Goal: Task Accomplishment & Management: Manage account settings

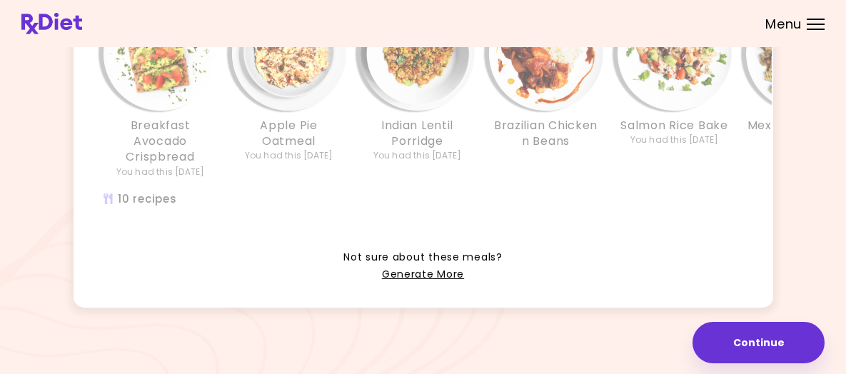
scroll to position [522, 0]
click at [430, 266] on link "Generate More" at bounding box center [423, 274] width 82 height 17
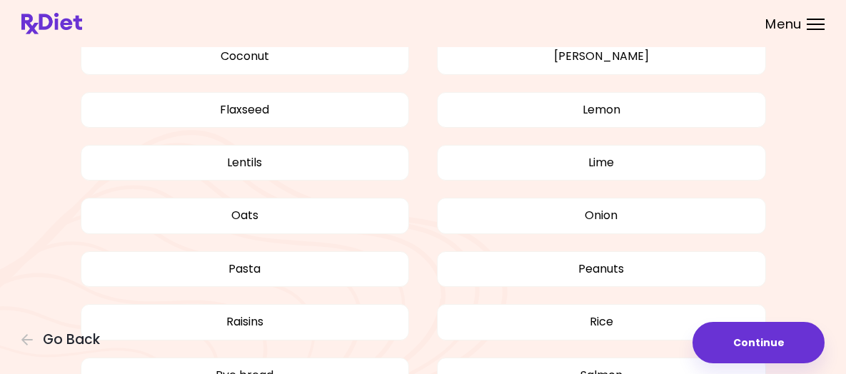
scroll to position [928, 0]
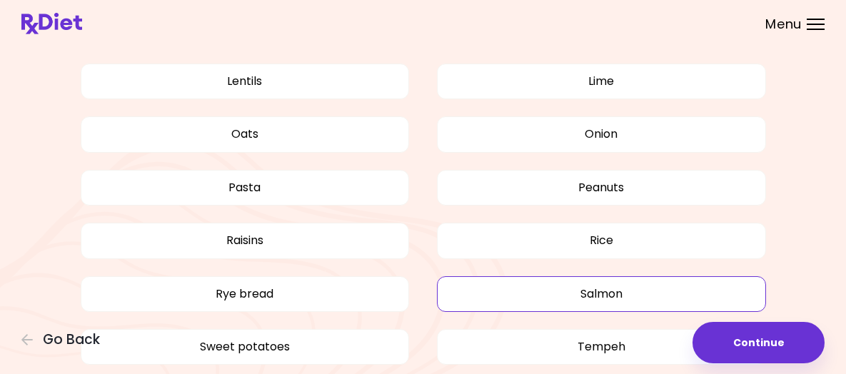
click at [475, 312] on button "Salmon" at bounding box center [601, 294] width 329 height 36
click at [345, 308] on button "Rye bread" at bounding box center [245, 294] width 329 height 36
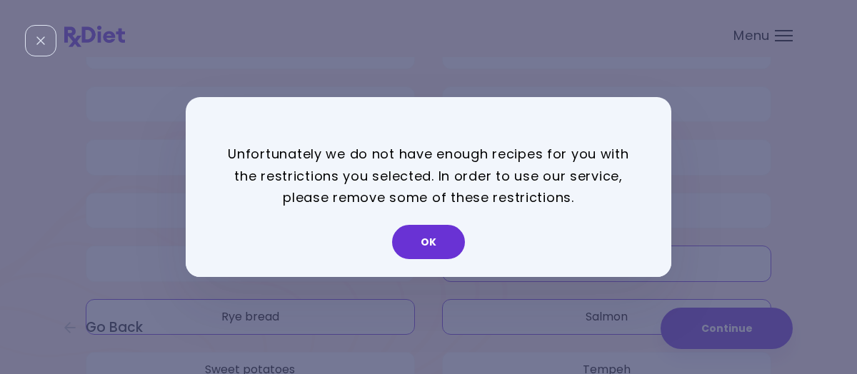
click at [440, 248] on button "OK" at bounding box center [428, 242] width 73 height 34
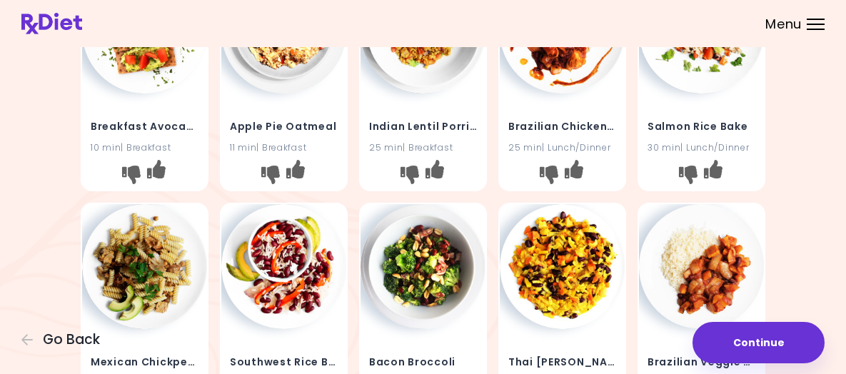
scroll to position [0, 0]
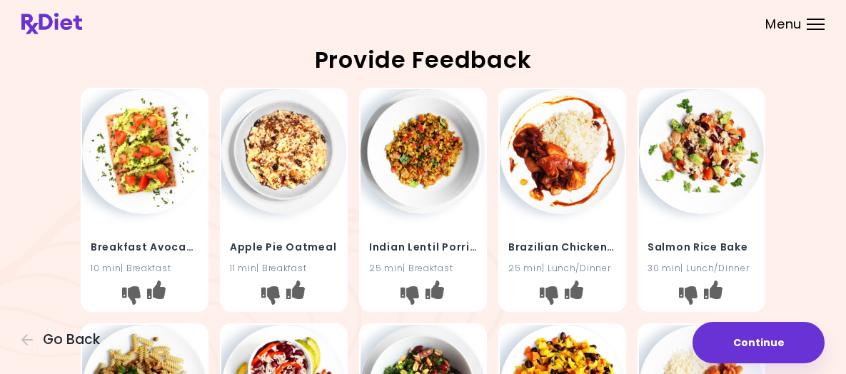
click at [807, 25] on div at bounding box center [816, 24] width 18 height 1
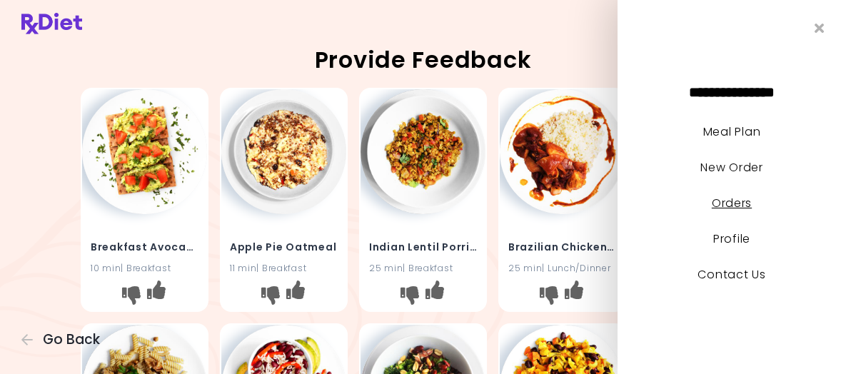
click at [743, 201] on link "Orders" at bounding box center [732, 203] width 40 height 16
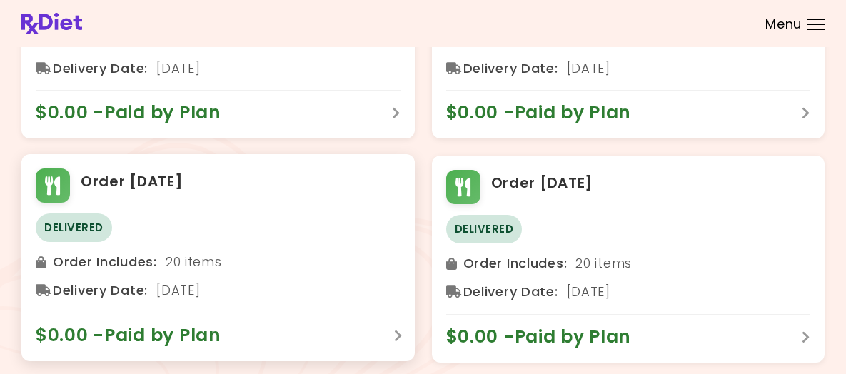
scroll to position [214, 0]
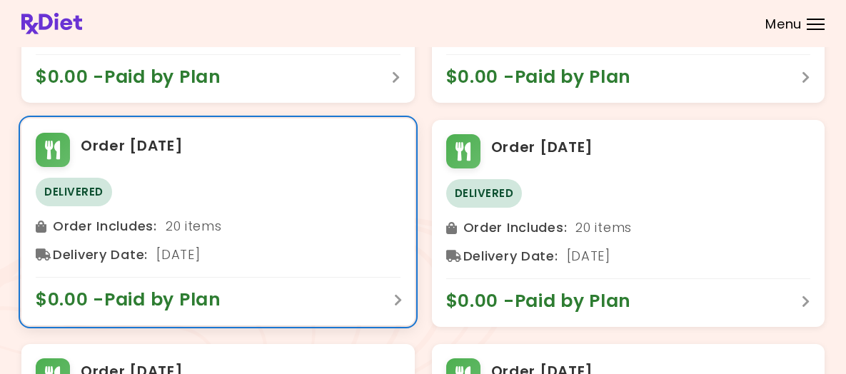
click at [393, 311] on div "$0.00 - Paid by Plan" at bounding box center [218, 294] width 365 height 34
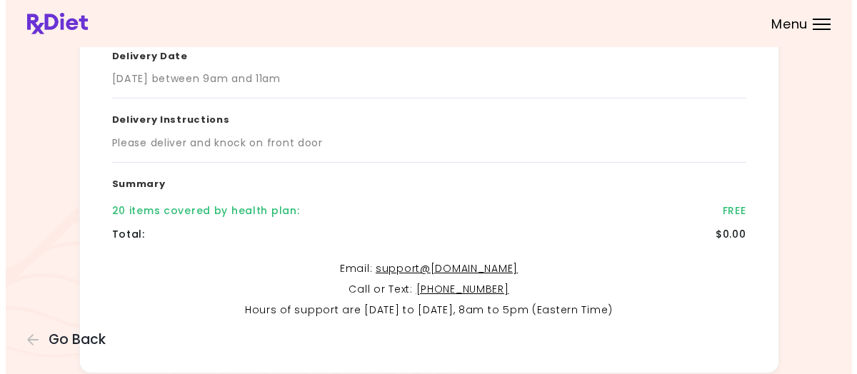
scroll to position [357, 0]
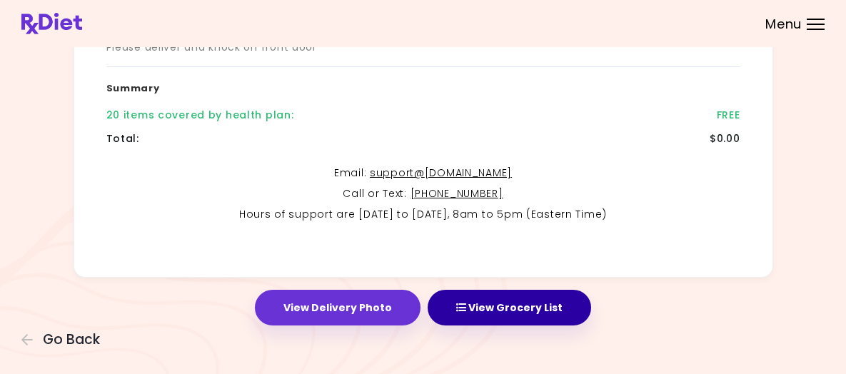
click at [518, 318] on button "View Grocery List" at bounding box center [509, 308] width 163 height 36
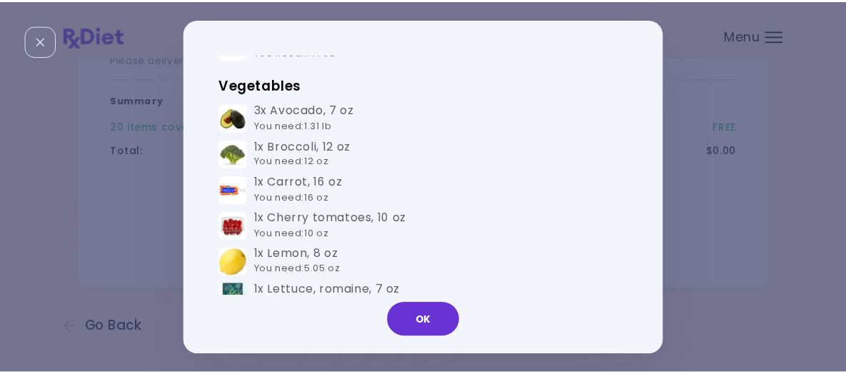
scroll to position [928, 0]
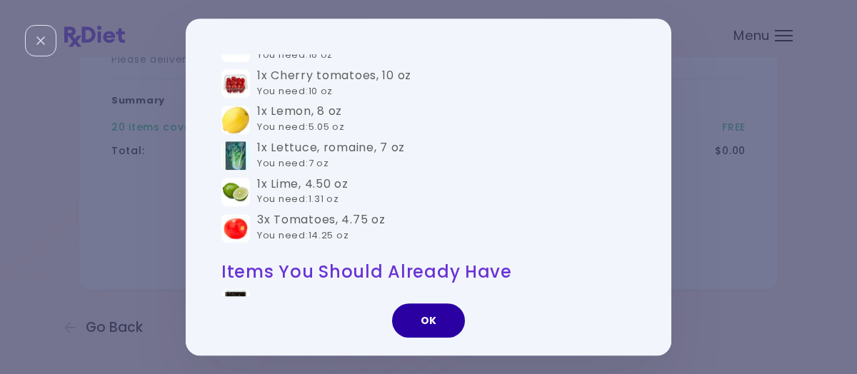
click at [448, 319] on button "OK" at bounding box center [428, 320] width 73 height 34
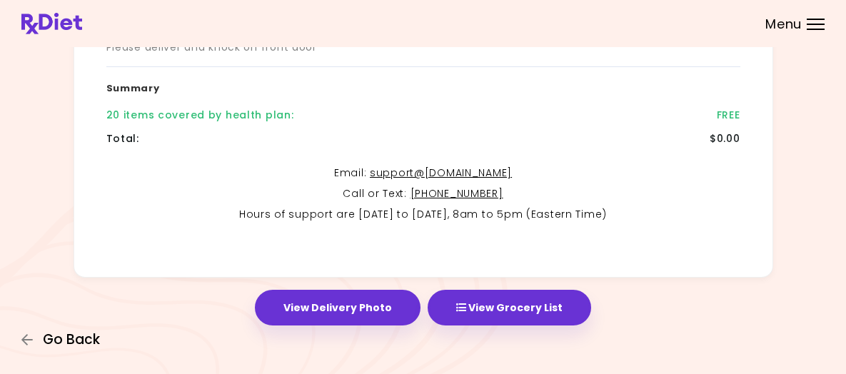
click at [100, 332] on span "Go Back" at bounding box center [71, 340] width 57 height 16
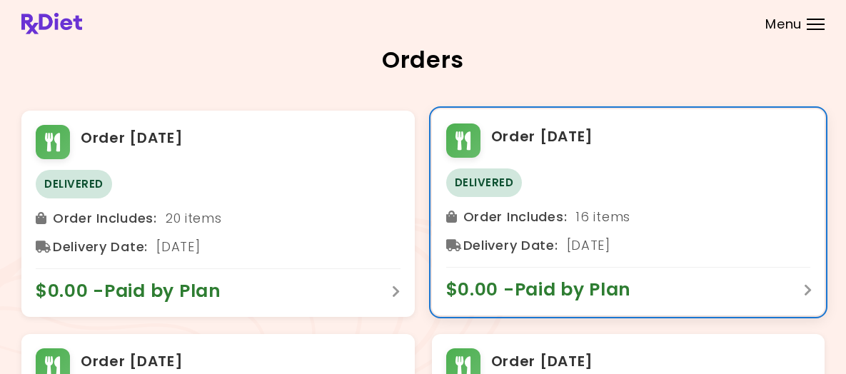
click at [733, 301] on div "$0.00 - Paid by Plan" at bounding box center [628, 284] width 365 height 34
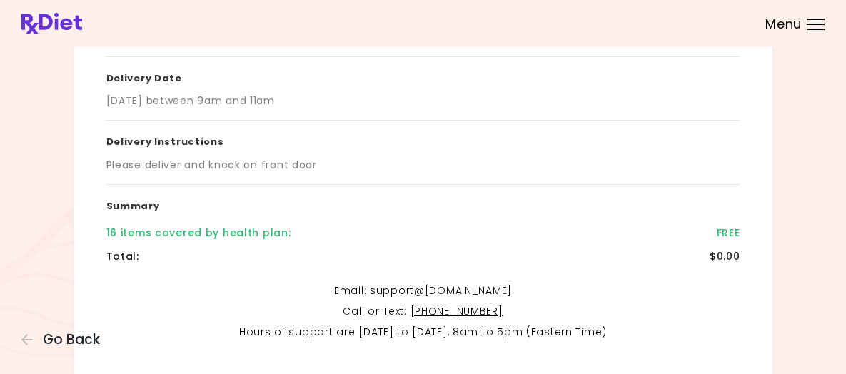
scroll to position [357, 0]
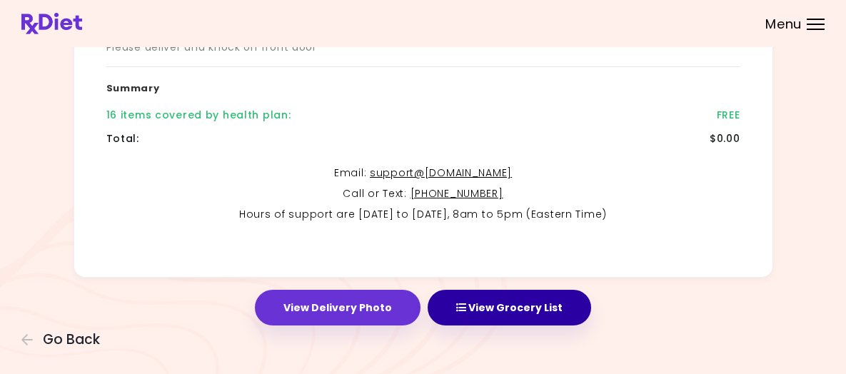
click at [480, 318] on button "View Grocery List" at bounding box center [509, 308] width 163 height 36
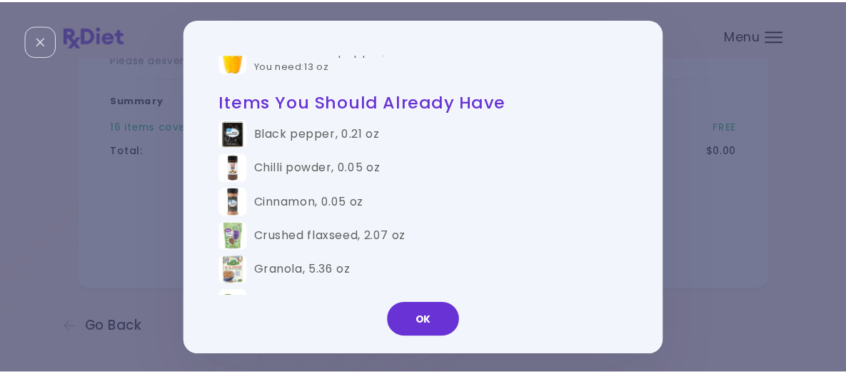
scroll to position [857, 0]
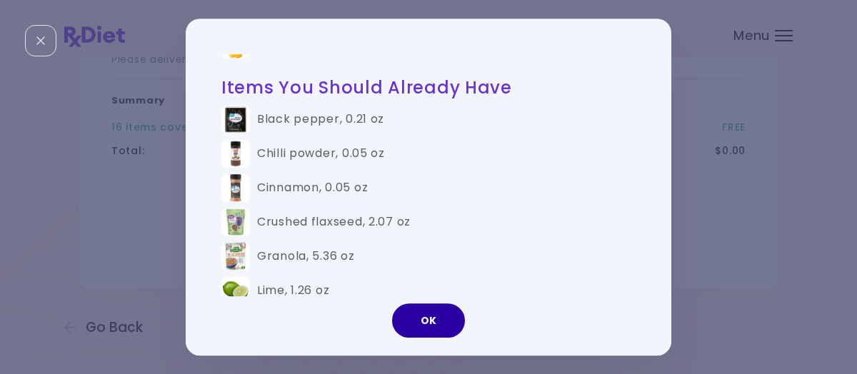
click at [433, 319] on button "OK" at bounding box center [428, 320] width 73 height 34
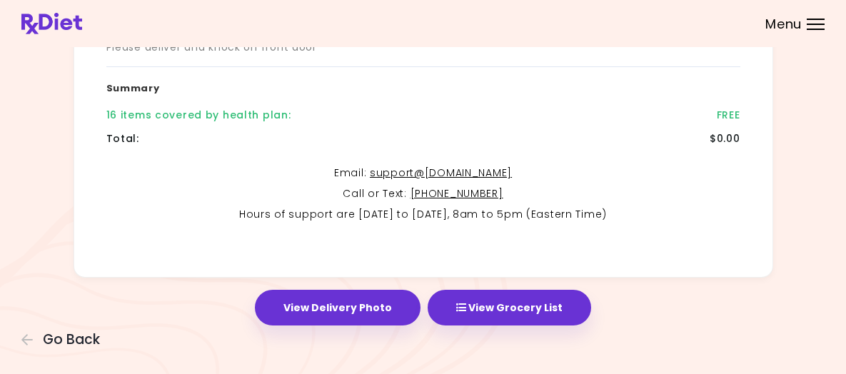
scroll to position [379, 0]
click at [100, 332] on span "Go Back" at bounding box center [71, 340] width 57 height 16
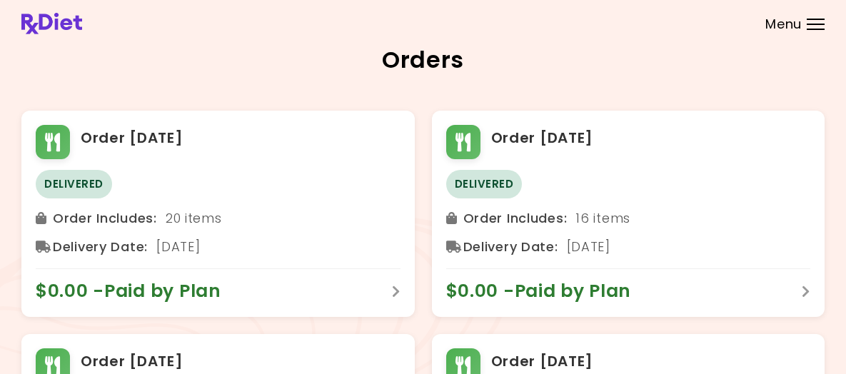
click at [807, 30] on div "Menu" at bounding box center [816, 24] width 18 height 11
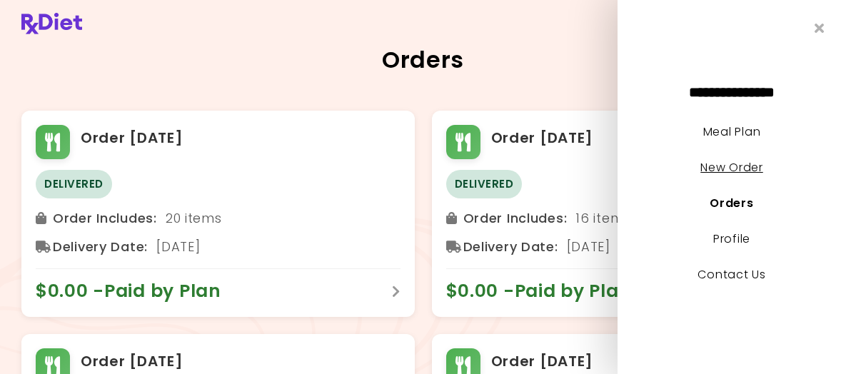
click at [739, 168] on link "New Order" at bounding box center [731, 167] width 62 height 16
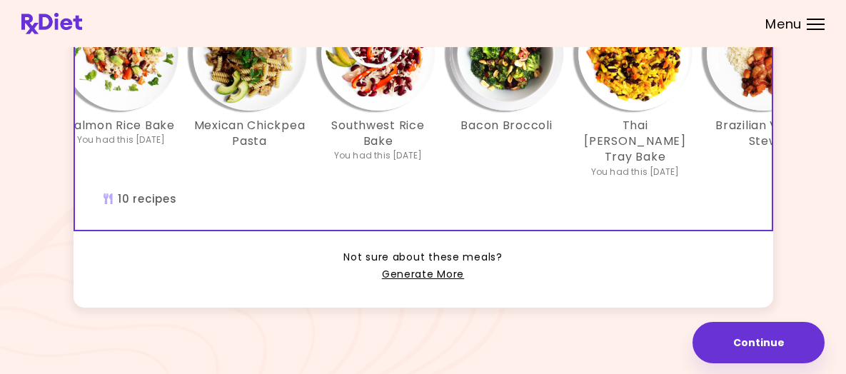
scroll to position [0, 609]
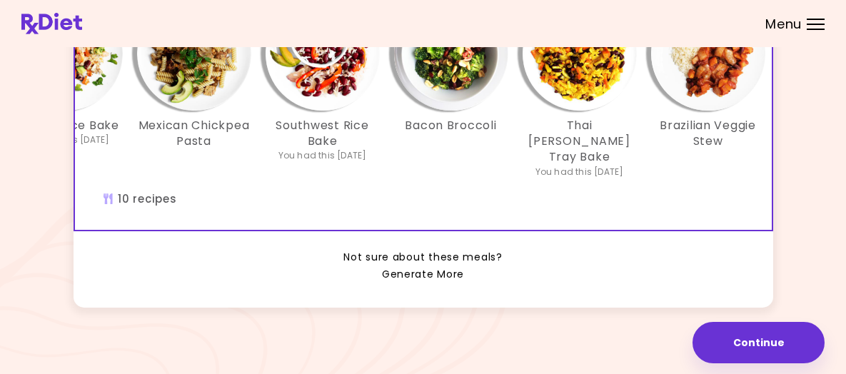
click at [435, 266] on link "Generate More" at bounding box center [423, 274] width 82 height 17
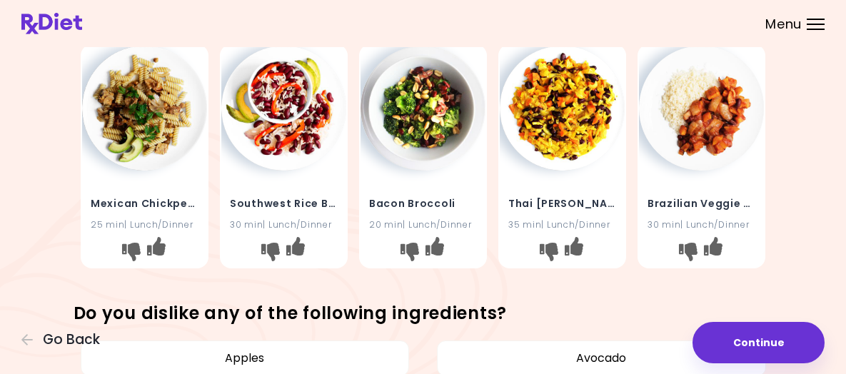
scroll to position [214, 0]
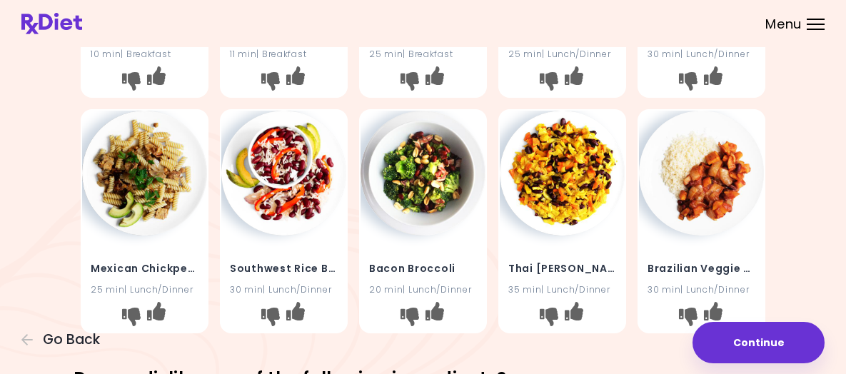
click at [807, 30] on div "Menu" at bounding box center [816, 24] width 18 height 11
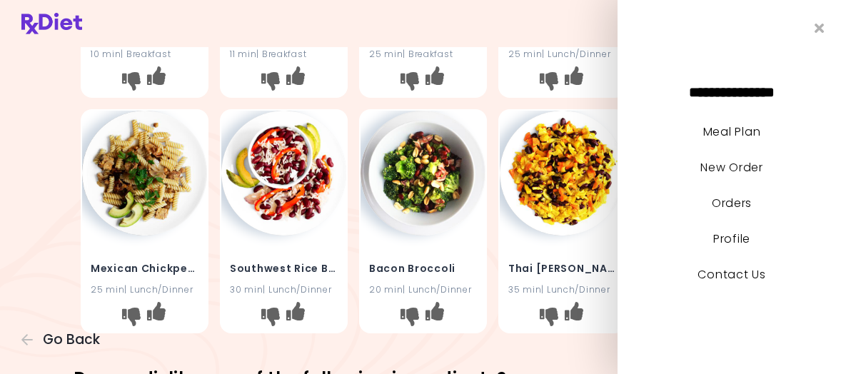
click at [730, 278] on link "Contact Us" at bounding box center [731, 274] width 68 height 16
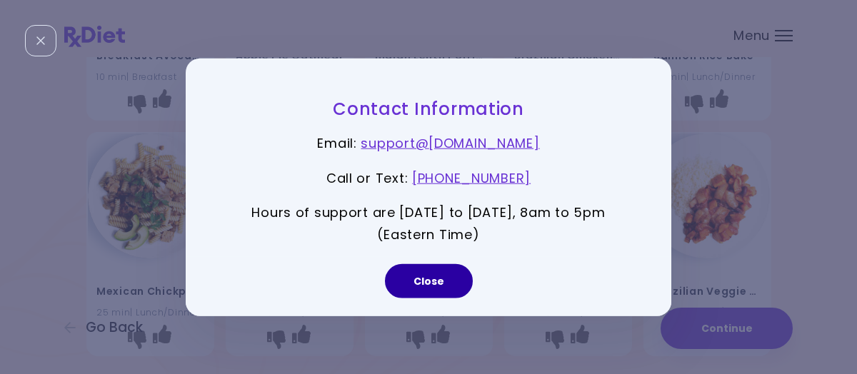
click at [428, 280] on button "Close" at bounding box center [429, 280] width 88 height 34
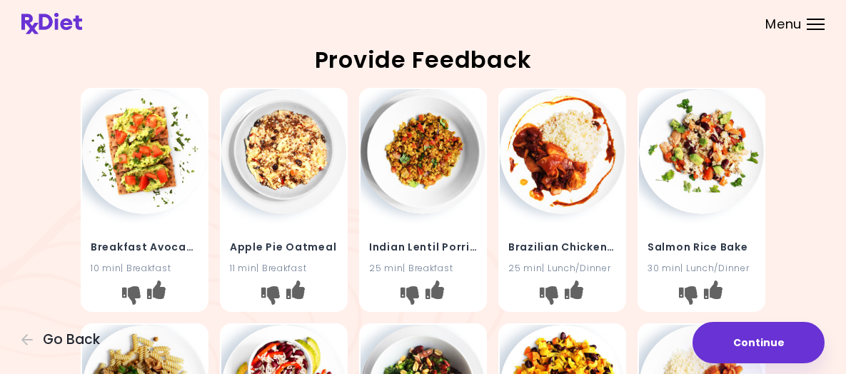
click at [807, 25] on div at bounding box center [816, 24] width 18 height 1
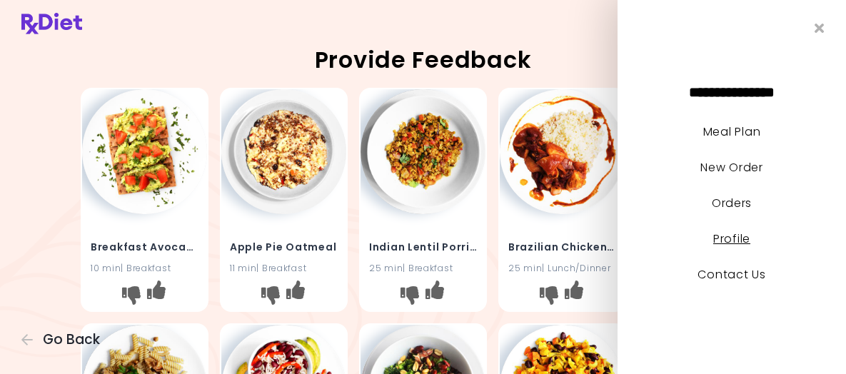
click at [735, 242] on link "Profile" at bounding box center [731, 239] width 37 height 16
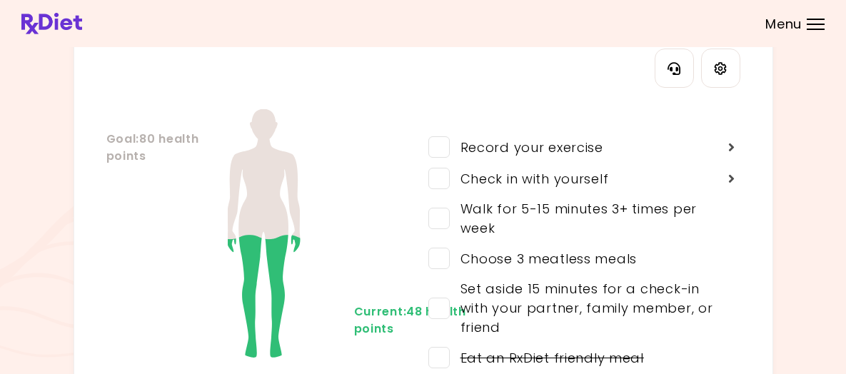
scroll to position [31, 0]
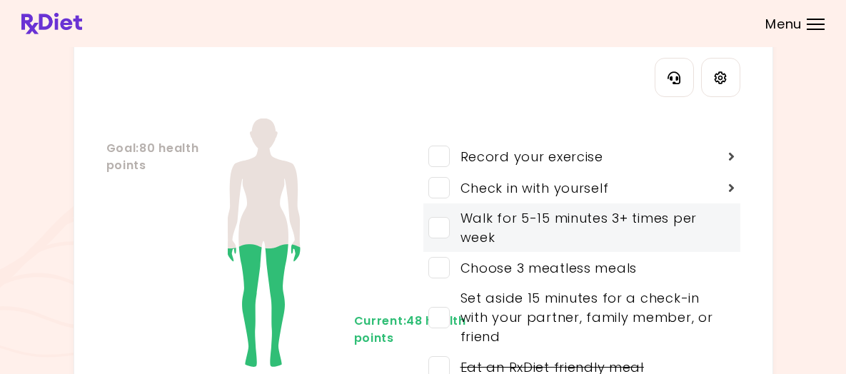
click at [434, 237] on span at bounding box center [438, 227] width 21 height 21
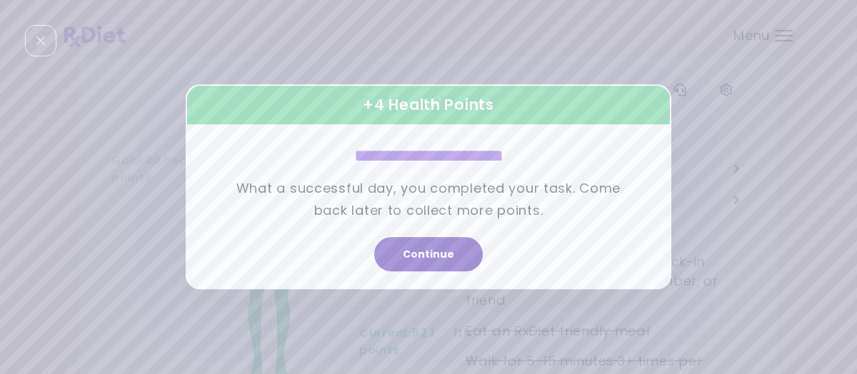
click at [459, 253] on button "Continue" at bounding box center [428, 255] width 108 height 34
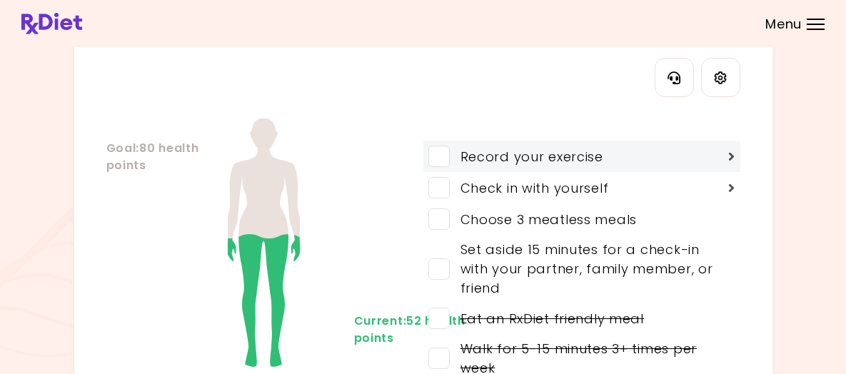
click at [445, 167] on span at bounding box center [438, 156] width 21 height 21
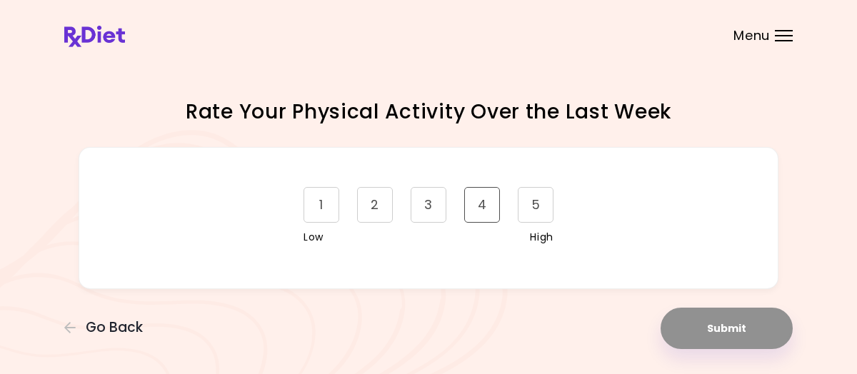
click at [491, 208] on div "4" at bounding box center [482, 205] width 36 height 36
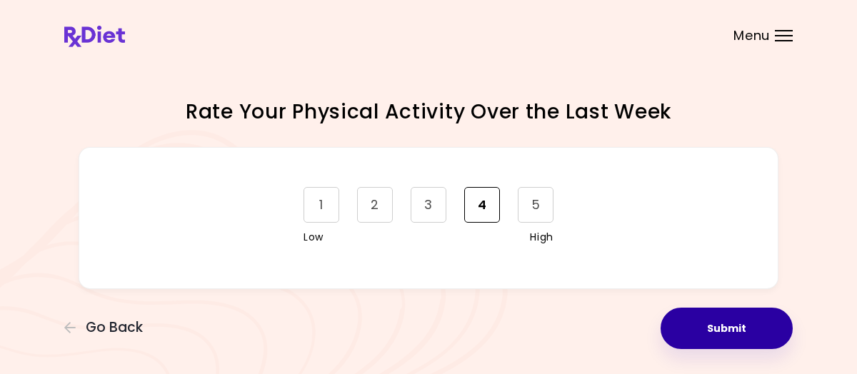
click at [707, 324] on button "Submit" at bounding box center [726, 328] width 132 height 41
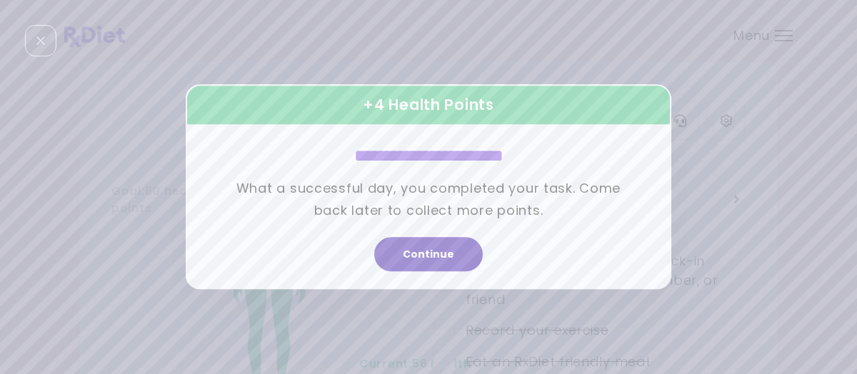
click at [440, 253] on button "Continue" at bounding box center [428, 255] width 108 height 34
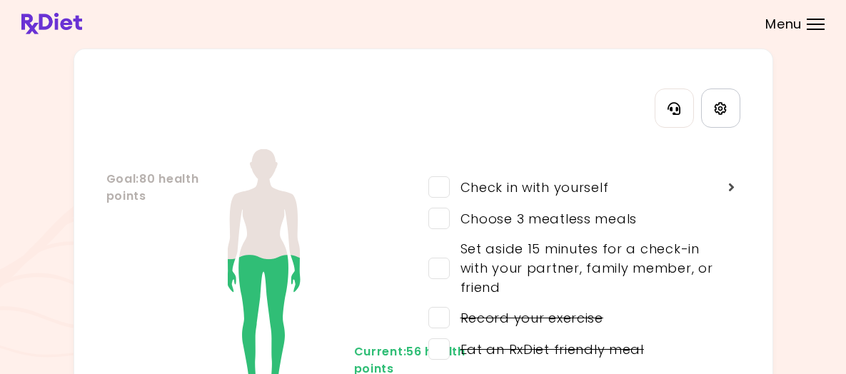
click at [723, 115] on icon "Settings" at bounding box center [720, 108] width 13 height 13
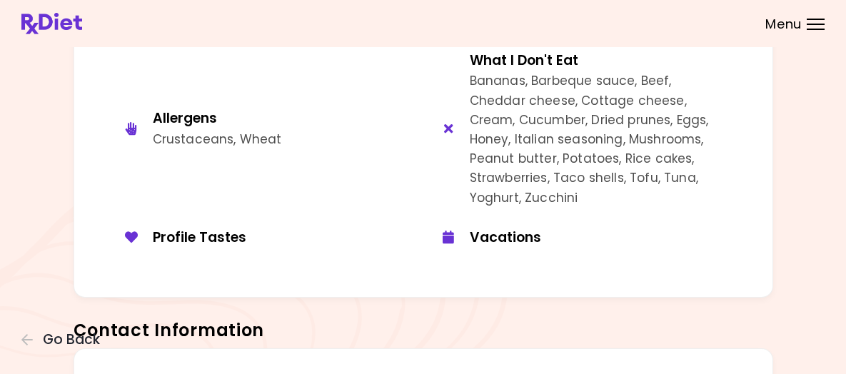
scroll to position [143, 0]
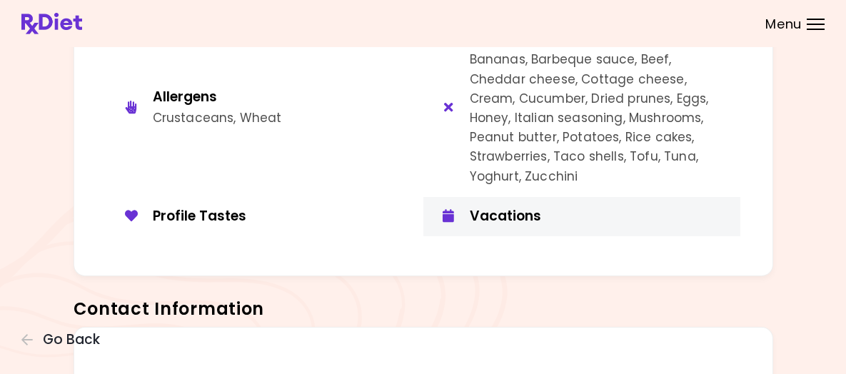
click at [525, 221] on div "Vacations" at bounding box center [600, 217] width 260 height 18
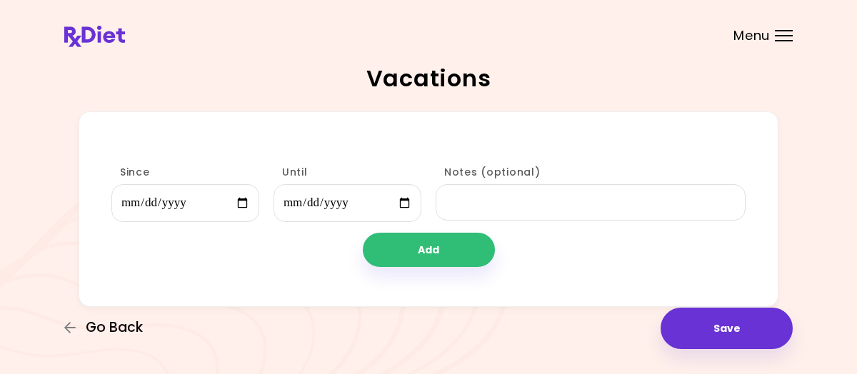
click at [128, 323] on span "Go Back" at bounding box center [114, 328] width 57 height 16
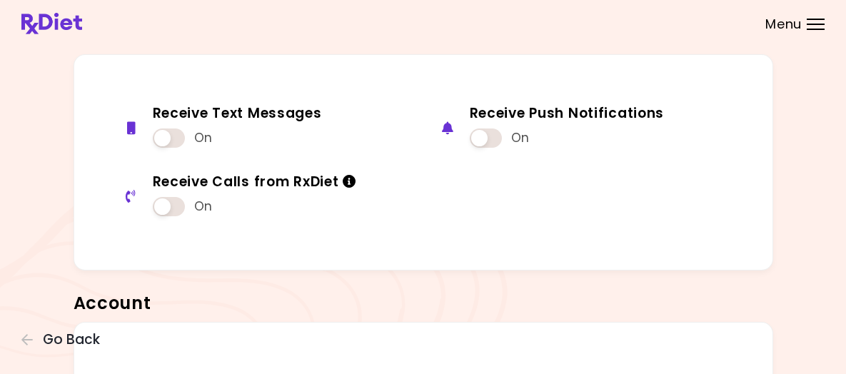
scroll to position [887, 0]
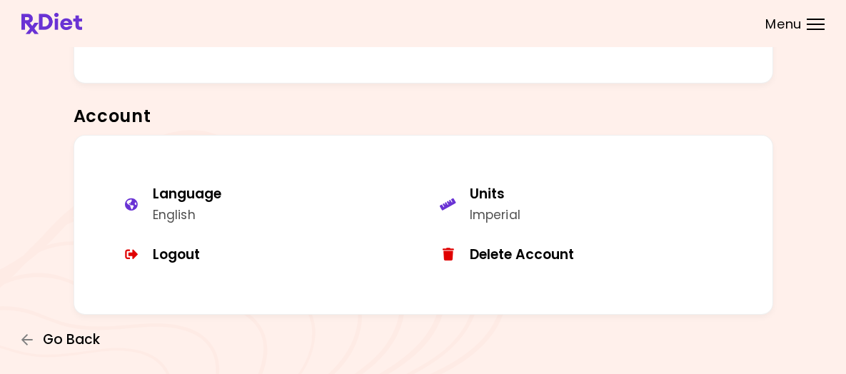
click at [100, 332] on span "Go Back" at bounding box center [71, 340] width 57 height 16
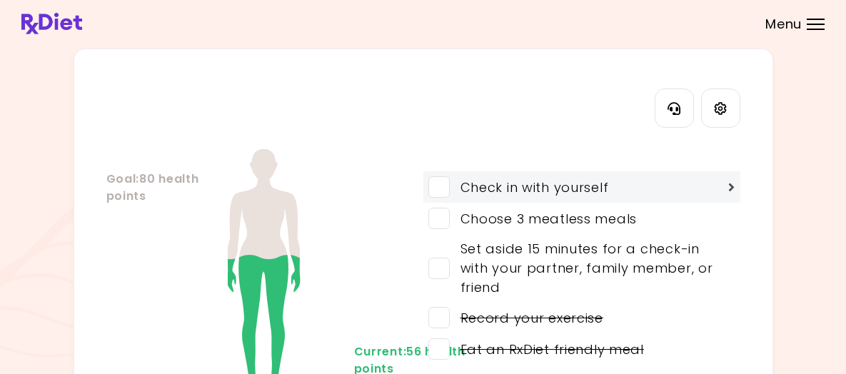
click at [605, 197] on div "Check in with yourself" at bounding box center [529, 187] width 159 height 19
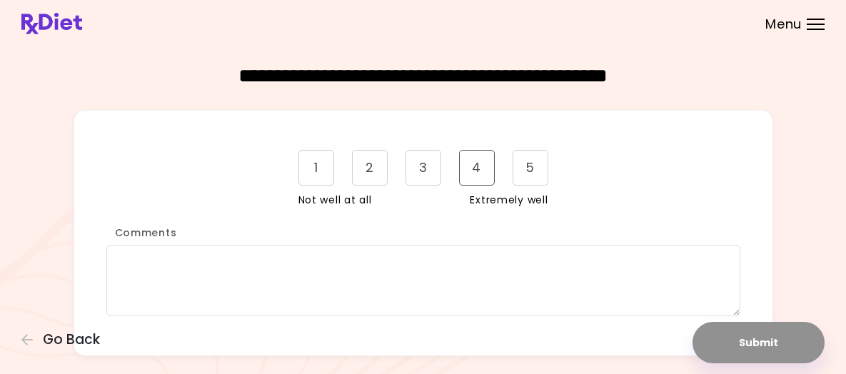
click at [468, 183] on div "4" at bounding box center [477, 168] width 36 height 36
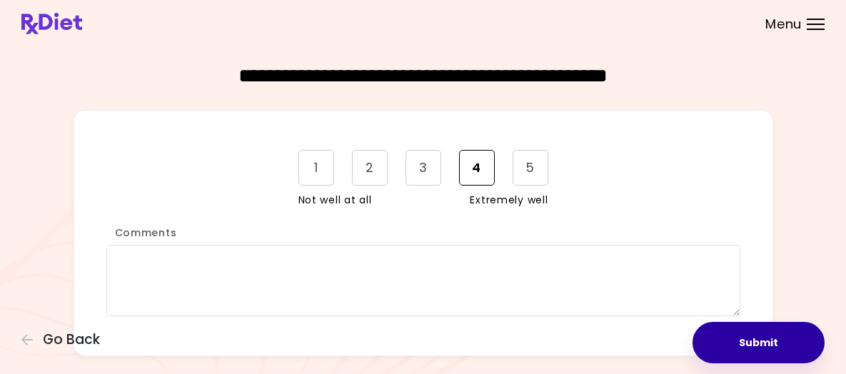
click at [692, 331] on button "Submit" at bounding box center [758, 342] width 132 height 41
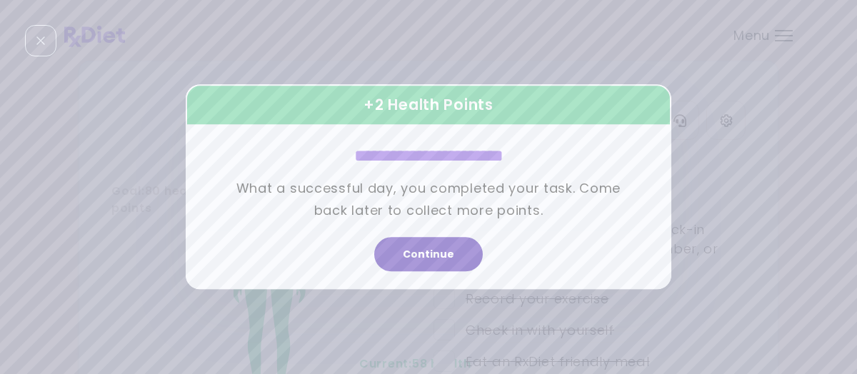
click at [432, 250] on button "Continue" at bounding box center [428, 255] width 108 height 34
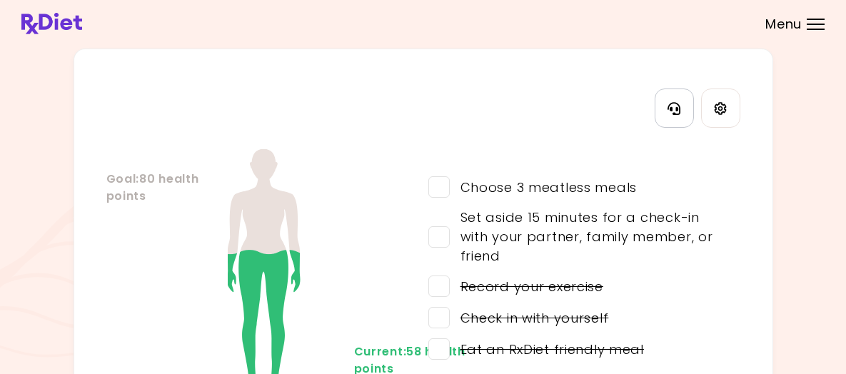
click at [677, 115] on icon "Contact Information" at bounding box center [673, 108] width 13 height 13
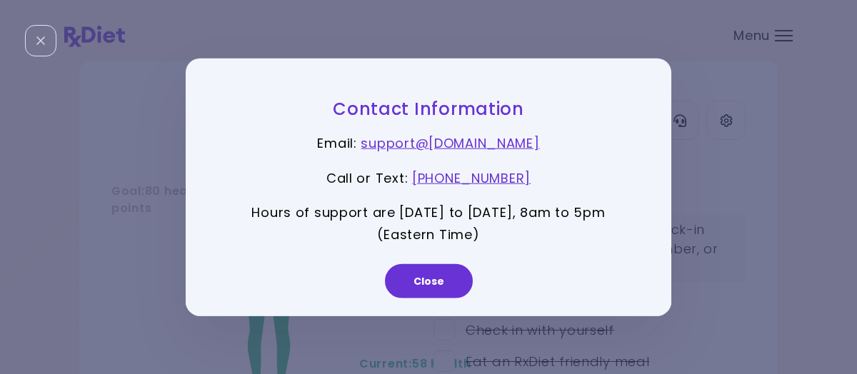
click at [441, 276] on button "Close" at bounding box center [429, 280] width 88 height 34
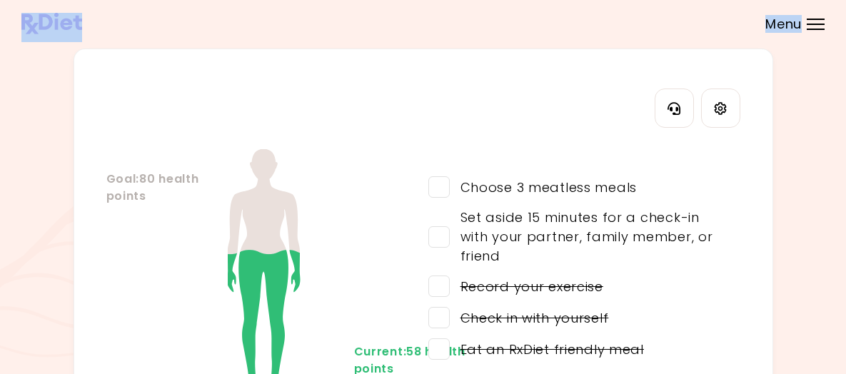
click at [779, 42] on div "**********" at bounding box center [423, 262] width 846 height 525
click at [807, 25] on div at bounding box center [816, 24] width 18 height 1
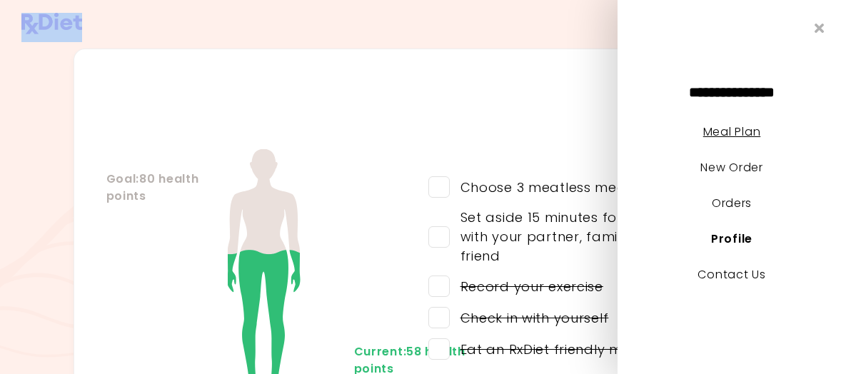
click at [743, 128] on link "Meal Plan" at bounding box center [731, 131] width 57 height 16
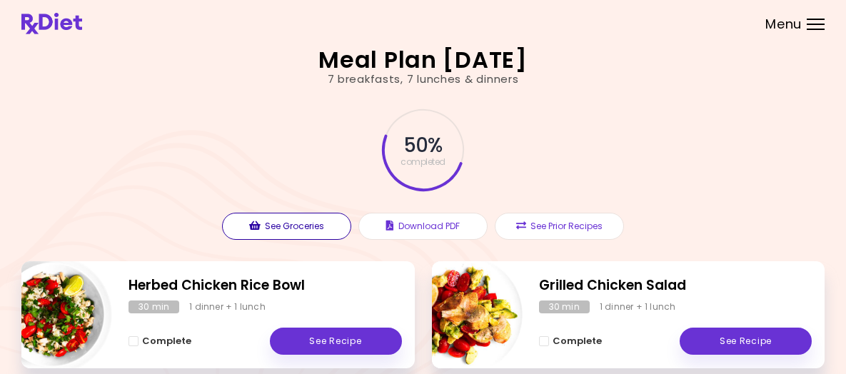
click at [303, 240] on button "See Groceries" at bounding box center [286, 226] width 129 height 27
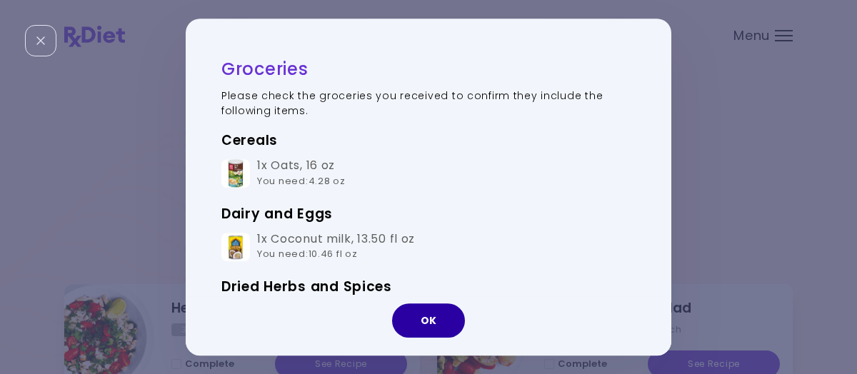
click at [447, 320] on button "OK" at bounding box center [428, 320] width 73 height 34
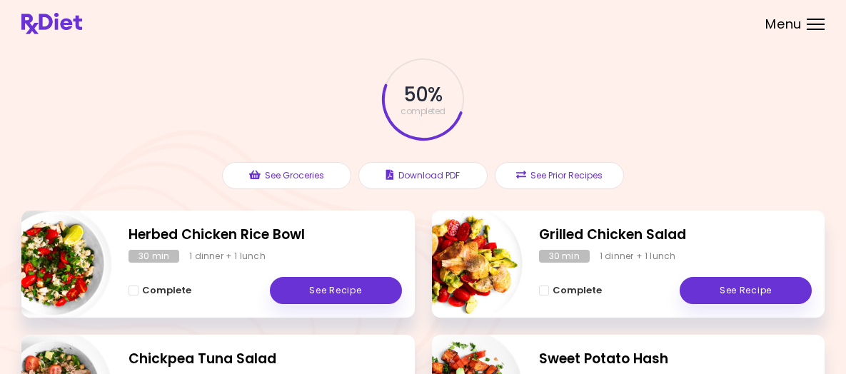
scroll to position [71, 0]
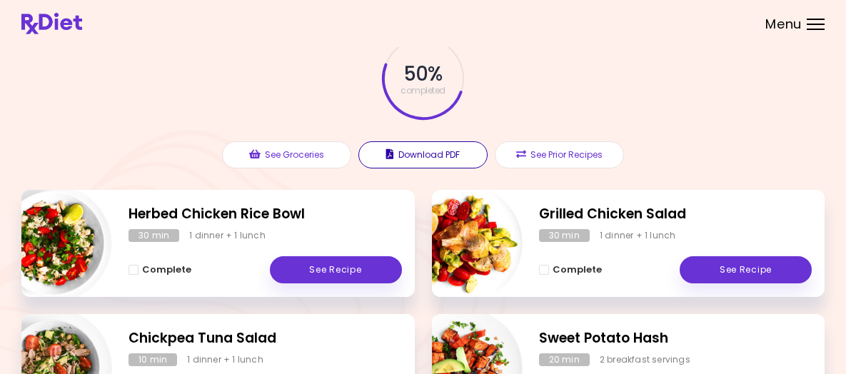
click at [435, 168] on button "Download PDF" at bounding box center [422, 154] width 129 height 27
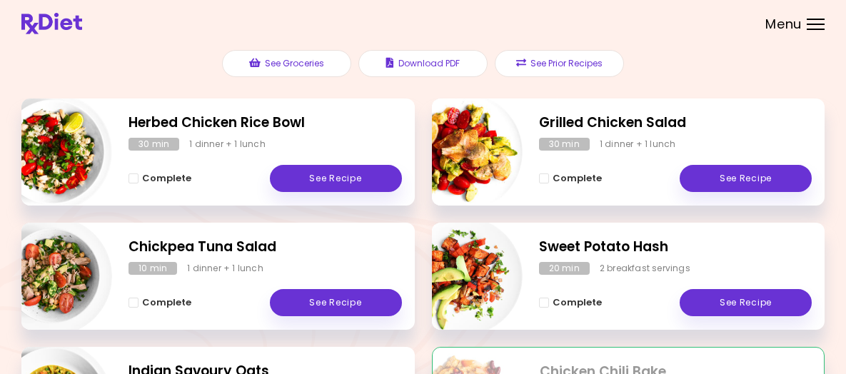
scroll to position [91, 0]
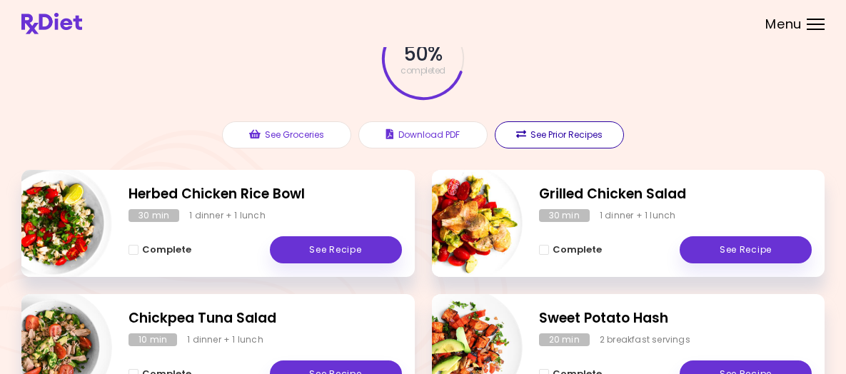
click at [587, 148] on button "See Prior Recipes" at bounding box center [559, 134] width 129 height 27
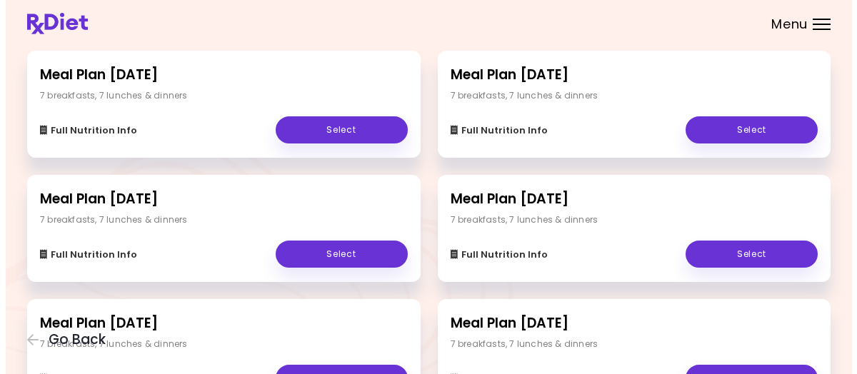
scroll to position [2, 0]
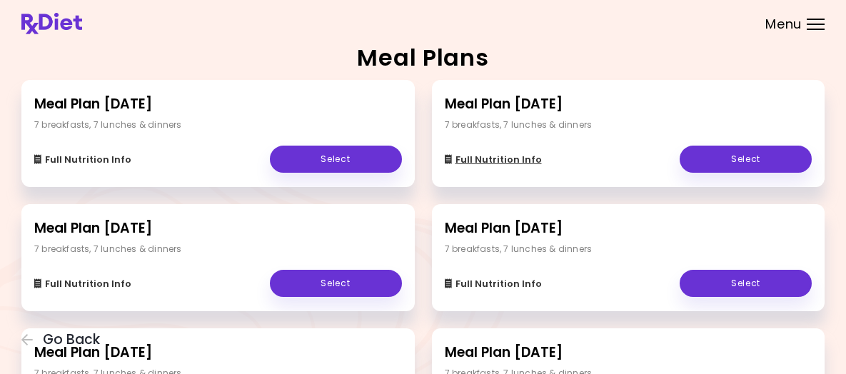
click at [489, 166] on span "Full Nutrition Info" at bounding box center [498, 159] width 86 height 11
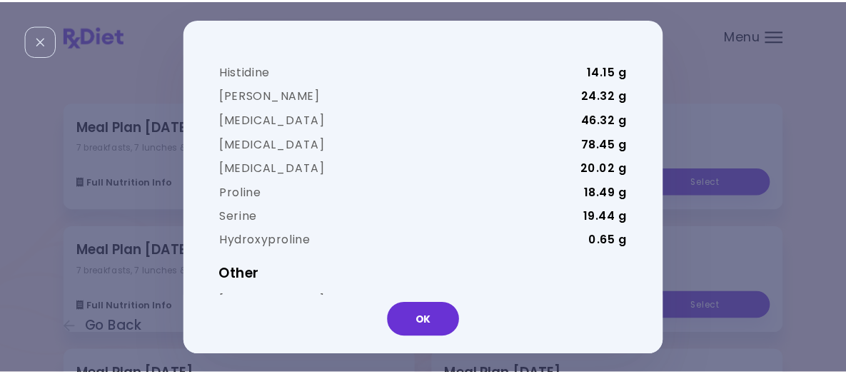
scroll to position [3632, 0]
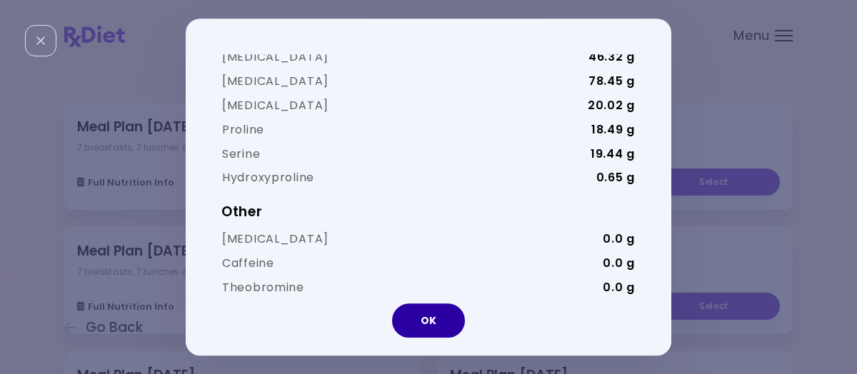
click at [425, 318] on button "OK" at bounding box center [428, 320] width 73 height 34
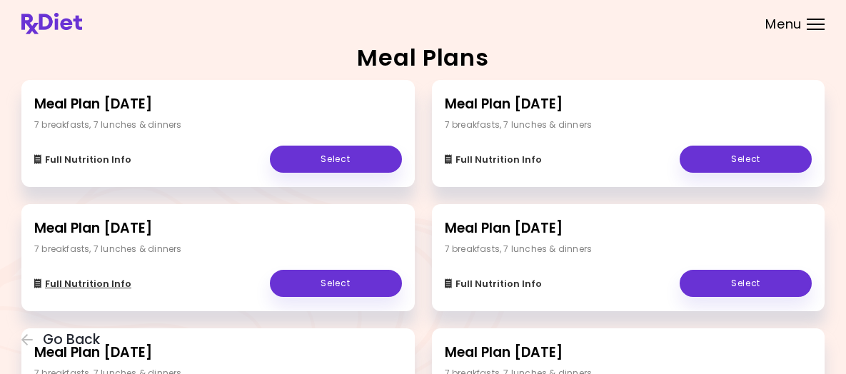
click at [131, 290] on span "Full Nutrition Info" at bounding box center [88, 283] width 86 height 11
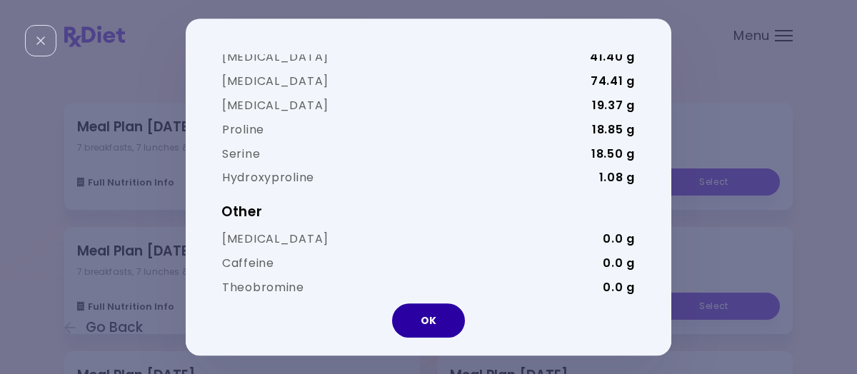
click at [435, 320] on button "OK" at bounding box center [428, 320] width 73 height 34
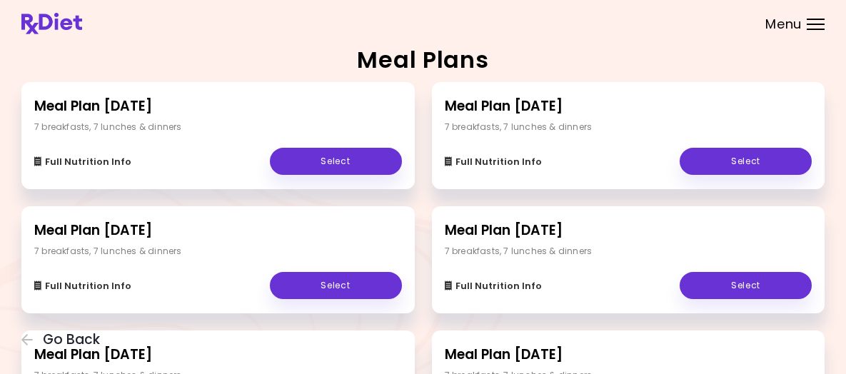
scroll to position [0, 0]
click at [100, 332] on span "Go Back" at bounding box center [71, 340] width 57 height 16
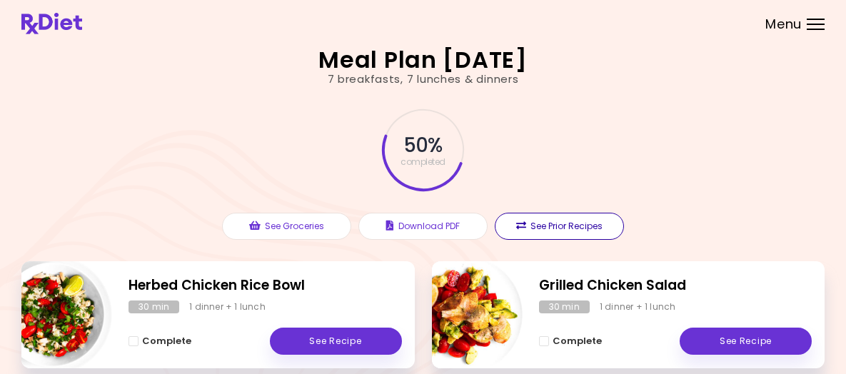
click at [542, 240] on button "See Prior Recipes" at bounding box center [559, 226] width 129 height 27
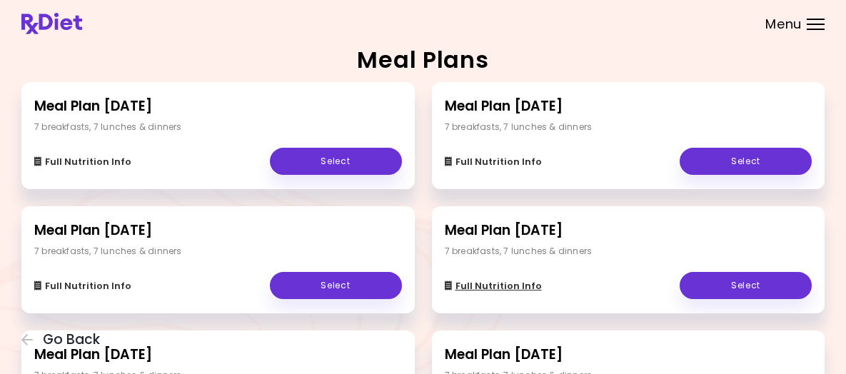
click at [513, 292] on span "Full Nutrition Info" at bounding box center [498, 286] width 86 height 11
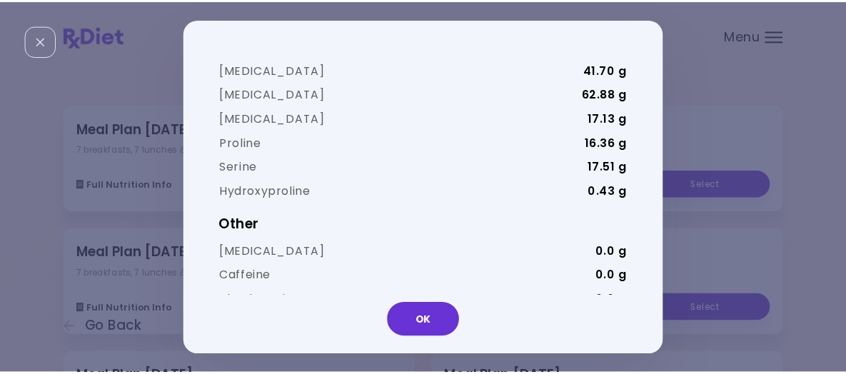
scroll to position [3607, 0]
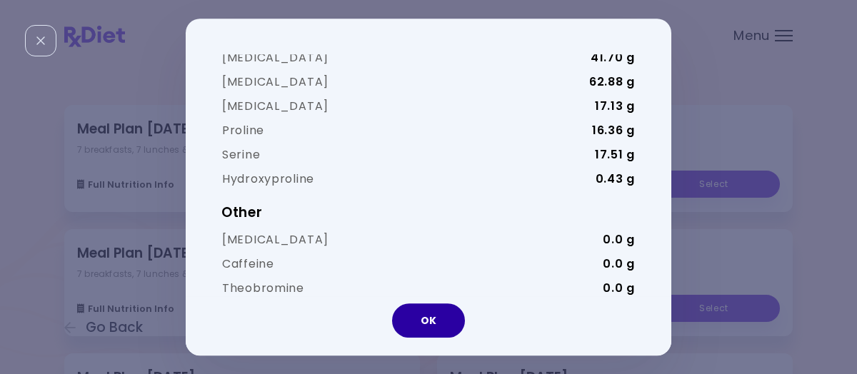
click at [436, 319] on button "OK" at bounding box center [428, 320] width 73 height 34
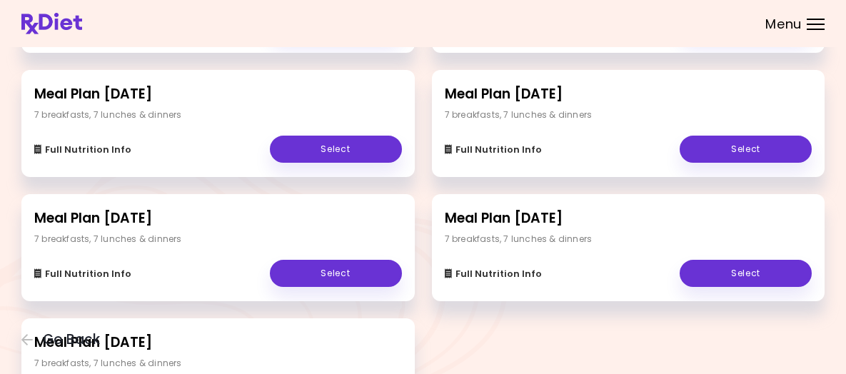
scroll to position [143, 0]
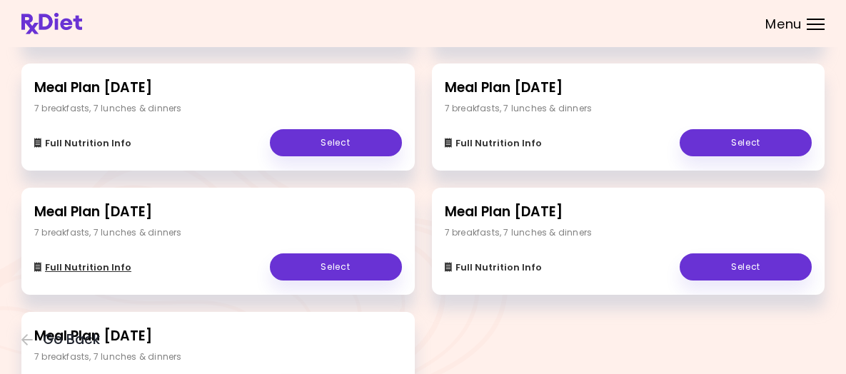
click at [104, 273] on span "Full Nutrition Info" at bounding box center [88, 267] width 86 height 11
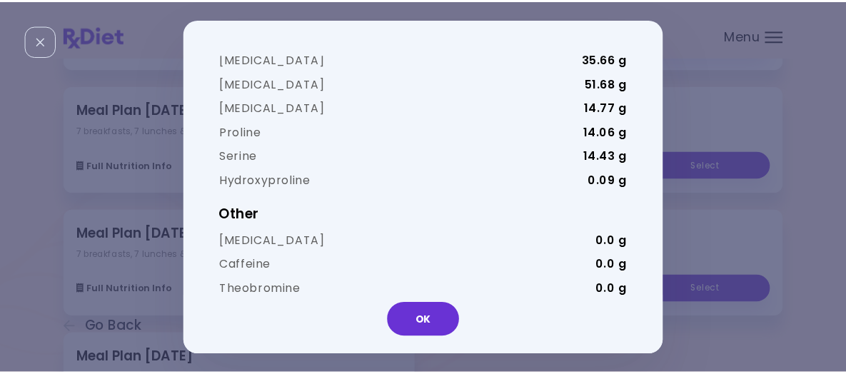
scroll to position [3583, 0]
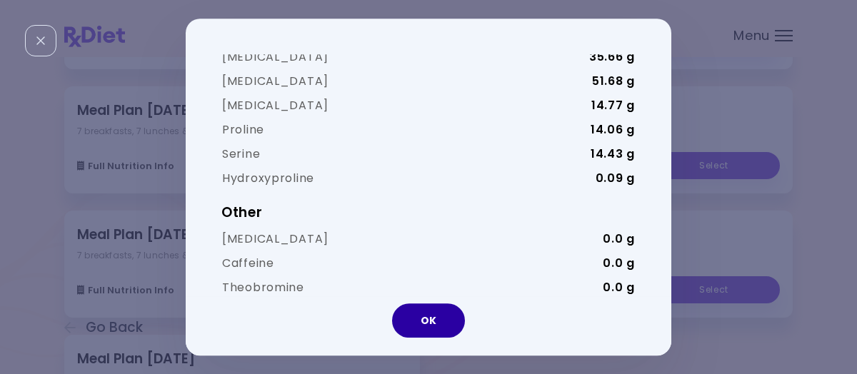
click at [404, 312] on button "OK" at bounding box center [428, 320] width 73 height 34
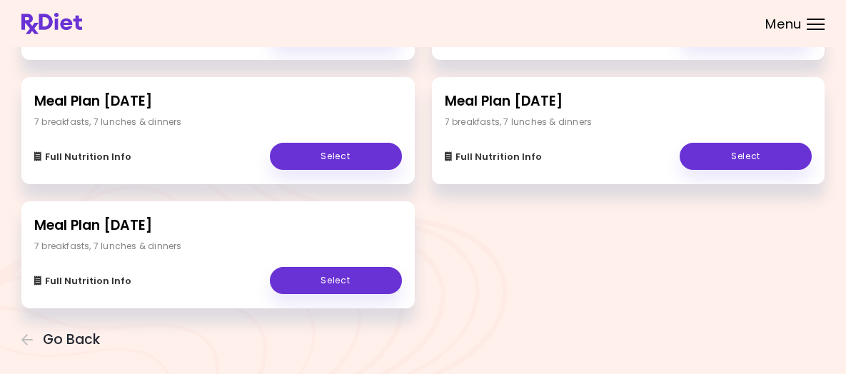
scroll to position [288, 0]
click at [100, 332] on span "Go Back" at bounding box center [71, 340] width 57 height 16
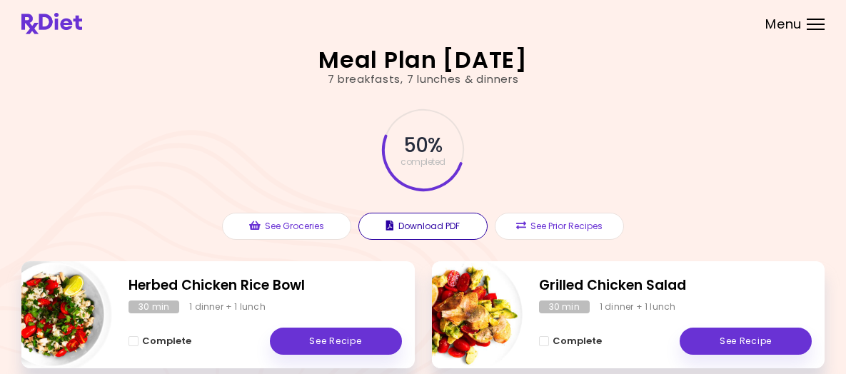
click at [416, 240] on button "Download PDF" at bounding box center [422, 226] width 129 height 27
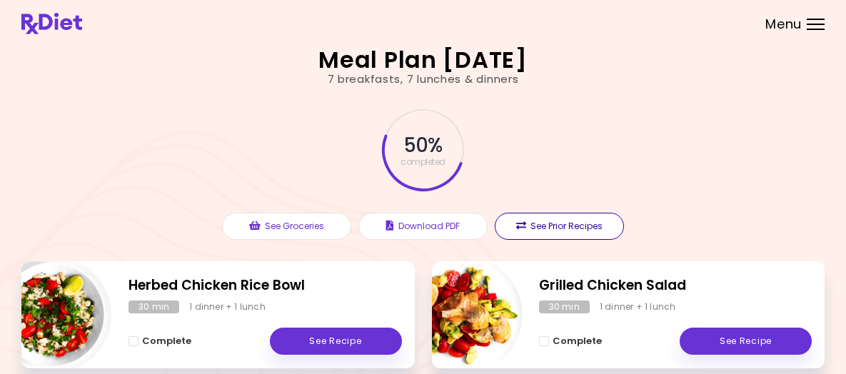
click at [552, 240] on button "See Prior Recipes" at bounding box center [559, 226] width 129 height 27
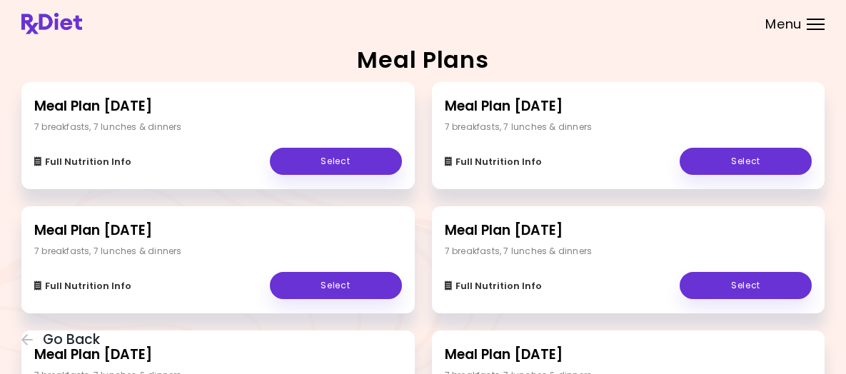
scroll to position [71, 0]
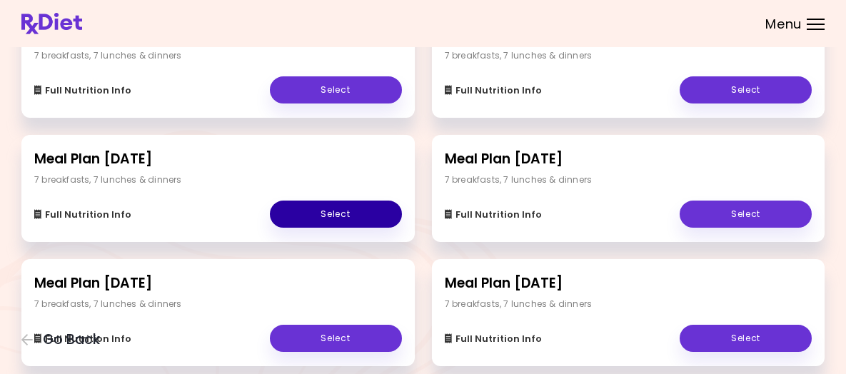
click at [323, 228] on link "Select" at bounding box center [336, 214] width 132 height 27
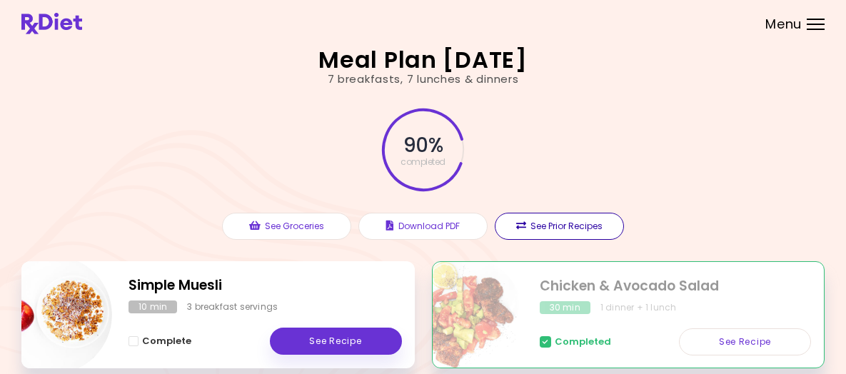
click at [541, 240] on button "See Prior Recipes" at bounding box center [559, 226] width 129 height 27
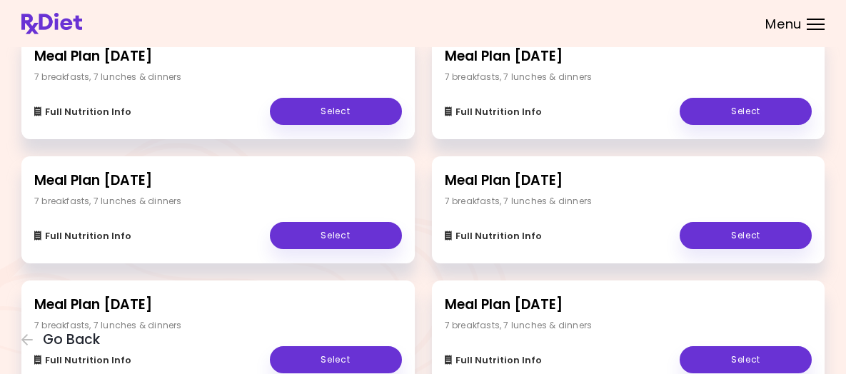
scroll to position [71, 0]
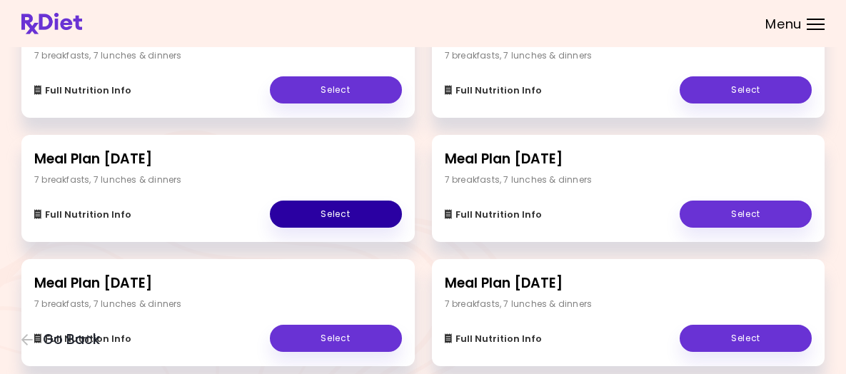
click at [333, 228] on link "Select" at bounding box center [336, 214] width 132 height 27
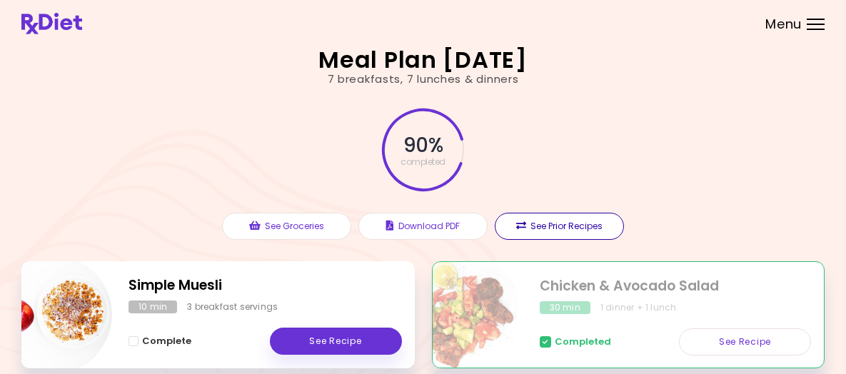
click at [544, 240] on button "See Prior Recipes" at bounding box center [559, 226] width 129 height 27
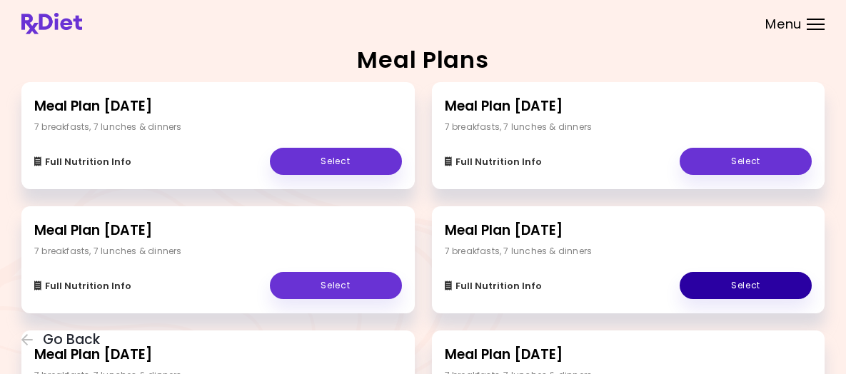
click at [700, 299] on link "Select" at bounding box center [746, 285] width 132 height 27
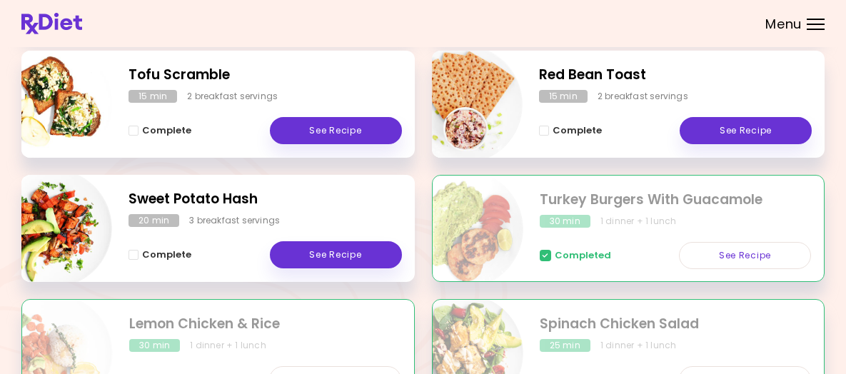
scroll to position [357, 0]
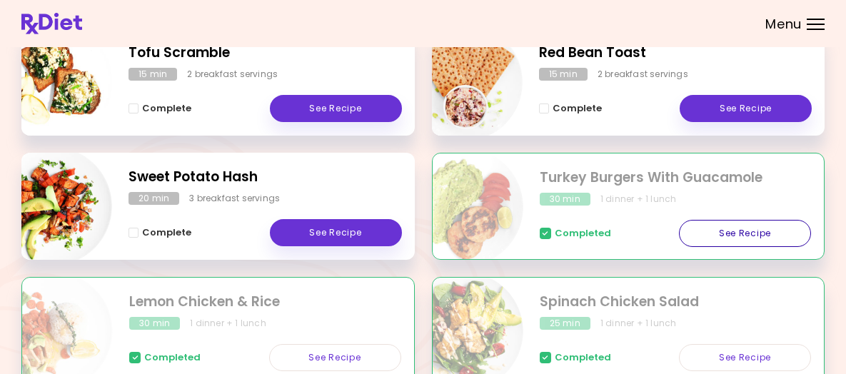
click at [714, 247] on link "See Recipe" at bounding box center [745, 233] width 132 height 27
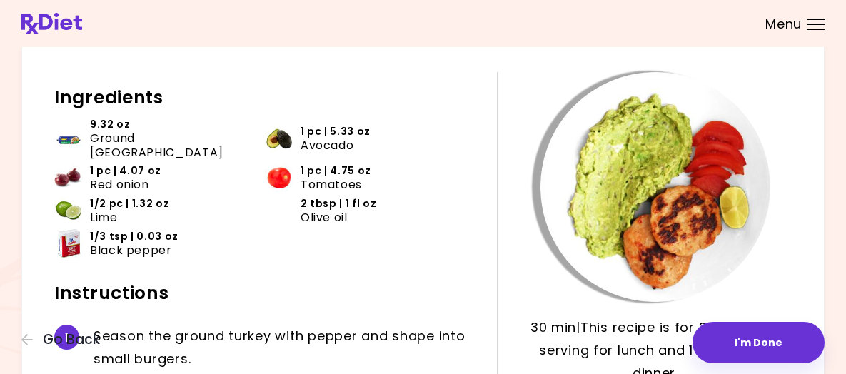
scroll to position [71, 0]
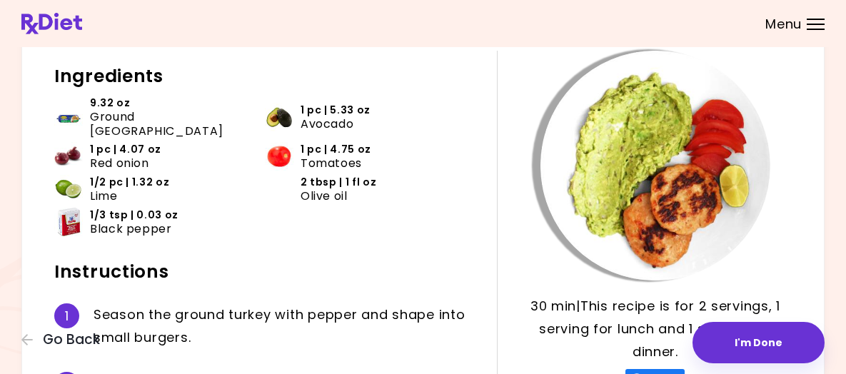
click at [807, 30] on div at bounding box center [816, 29] width 18 height 1
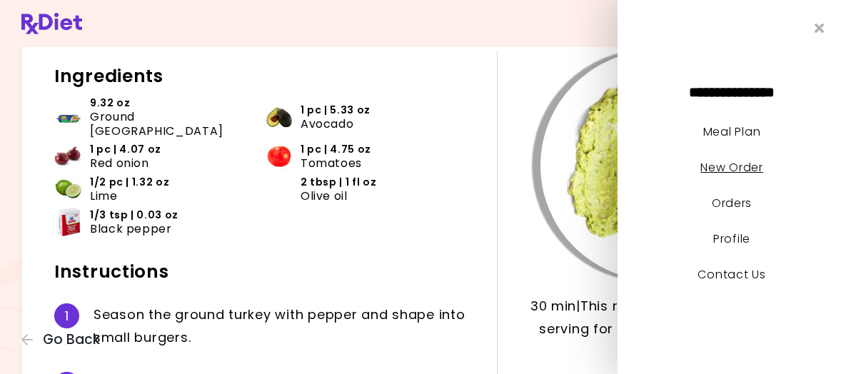
click at [743, 172] on link "New Order" at bounding box center [731, 167] width 62 height 16
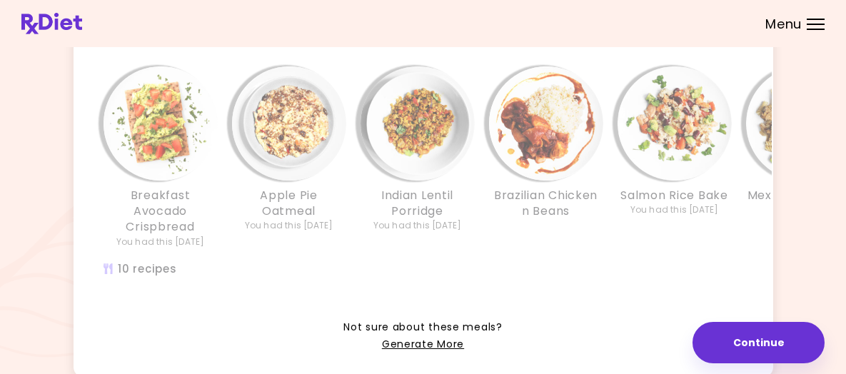
scroll to position [428, 0]
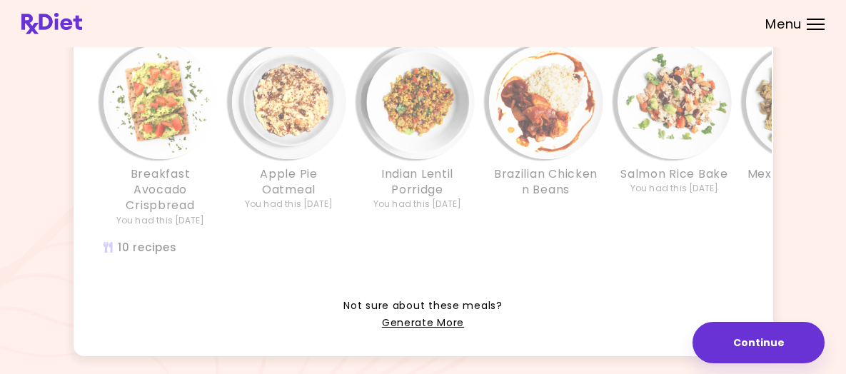
click at [402, 211] on div "You had this [DATE]" at bounding box center [417, 204] width 89 height 13
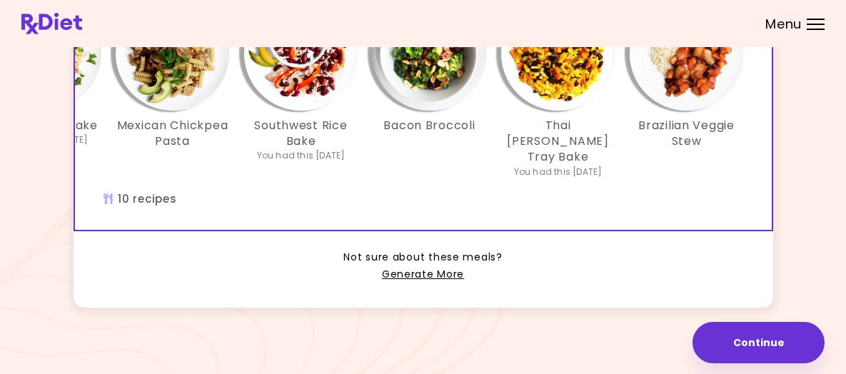
scroll to position [522, 0]
click at [434, 266] on link "Generate More" at bounding box center [423, 274] width 82 height 17
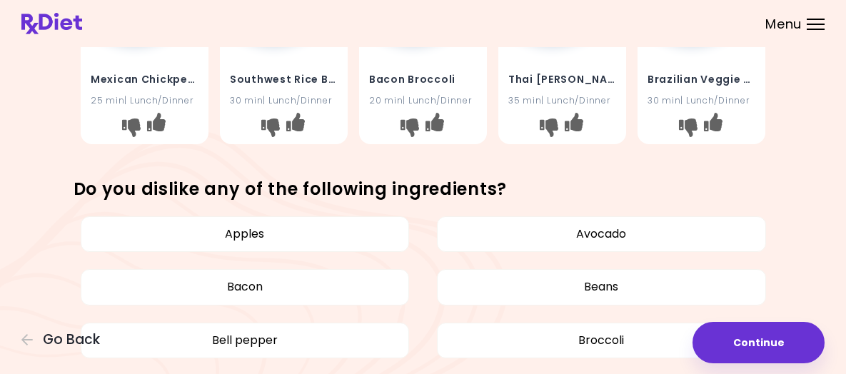
scroll to position [217, 0]
